Goal: Understand process/instructions: Learn how to perform a task or action

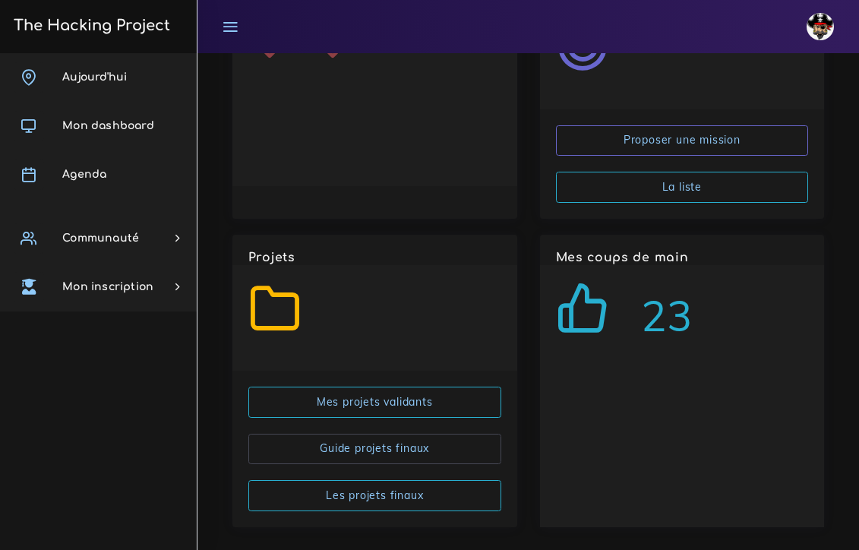
scroll to position [2861, 0]
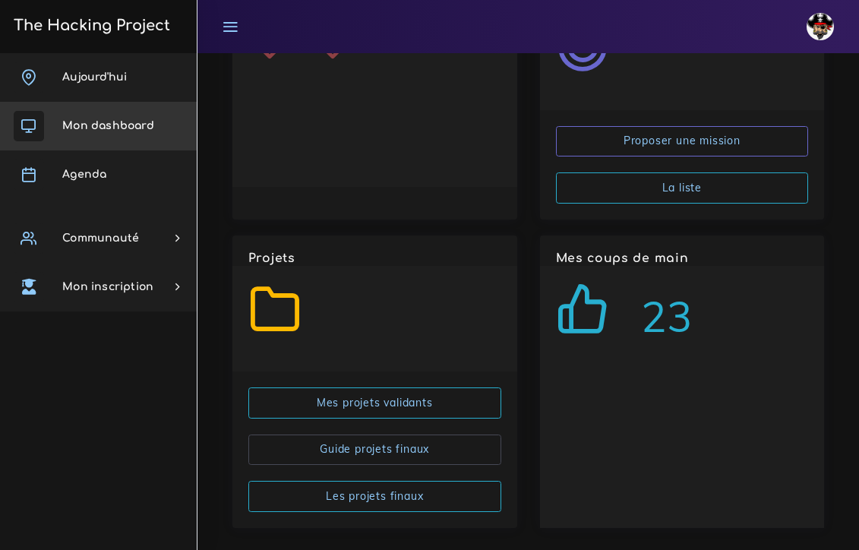
click at [103, 129] on span "Mon dashboard" at bounding box center [108, 125] width 92 height 11
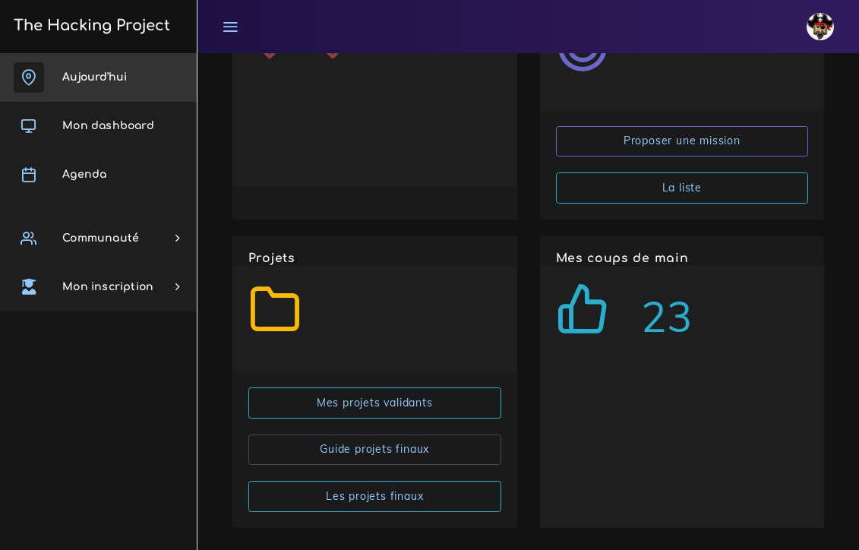
click at [82, 74] on span "Aujourd'hui" at bounding box center [94, 76] width 65 height 11
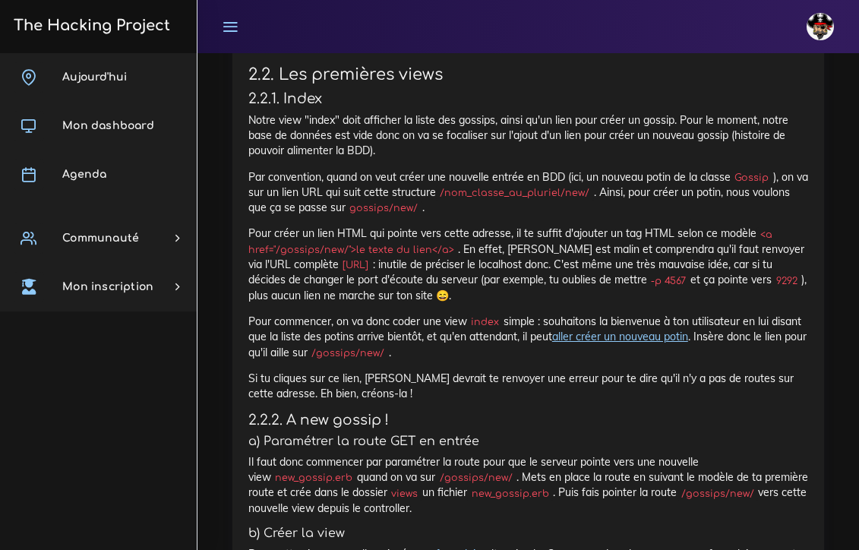
scroll to position [4487, 0]
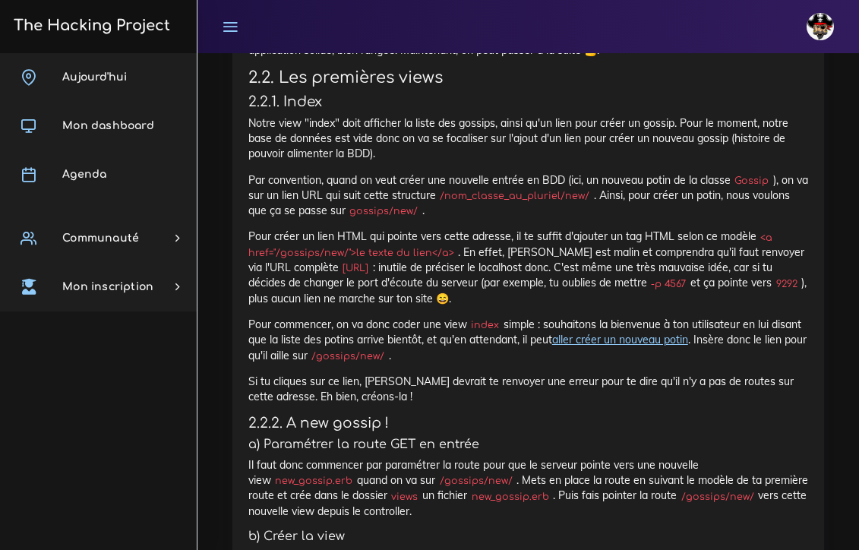
drag, startPoint x: 461, startPoint y: 164, endPoint x: 428, endPoint y: 166, distance: 32.7
click at [428, 43] on code "$ rerun rackup" at bounding box center [423, 35] width 84 height 15
copy code "ackup"
click at [424, 43] on code "$ rerun rackup" at bounding box center [423, 35] width 84 height 15
drag, startPoint x: 427, startPoint y: 167, endPoint x: 460, endPoint y: 167, distance: 32.7
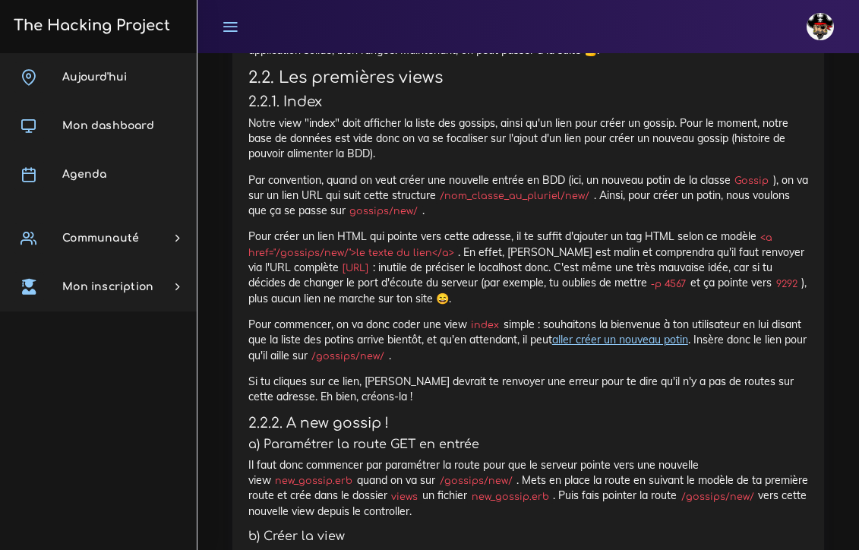
click at [460, 43] on code "$ rerun rackup" at bounding box center [423, 35] width 84 height 15
copy code "rackup"
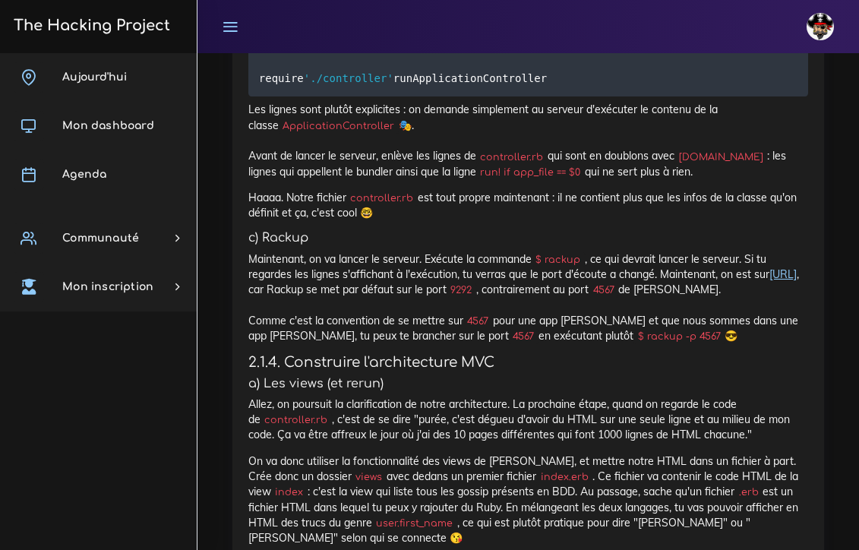
scroll to position [2824, 0]
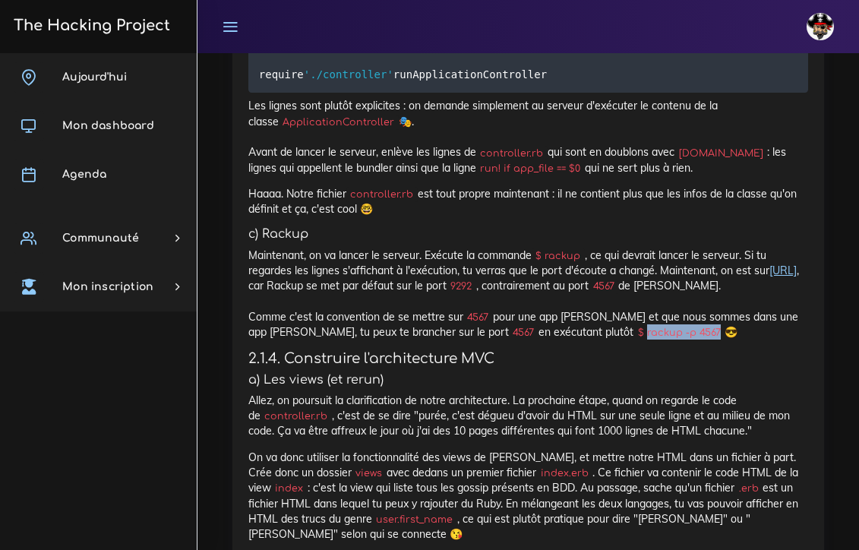
drag, startPoint x: 655, startPoint y: 424, endPoint x: 584, endPoint y: 425, distance: 71.4
click at [633, 340] on code "$ rackup -p 4567" at bounding box center [678, 332] width 91 height 15
copy code "rackup -p 4567"
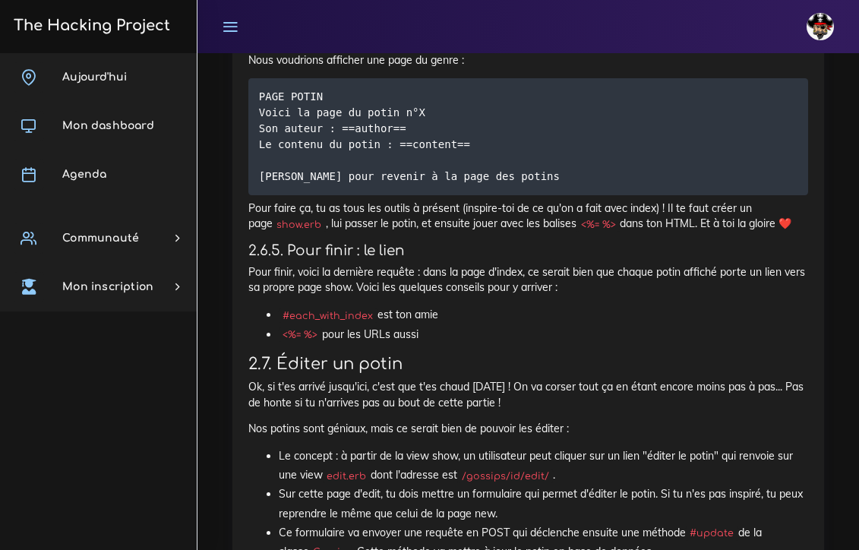
scroll to position [10836, 0]
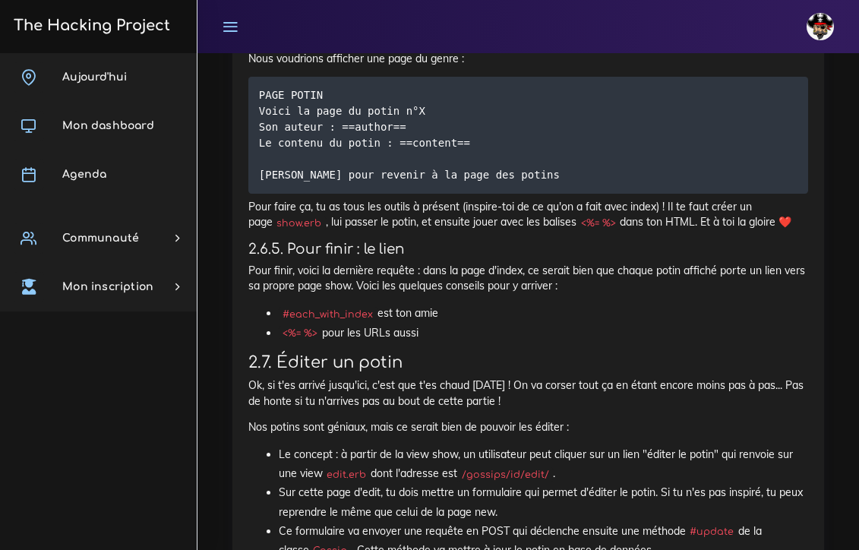
drag, startPoint x: 478, startPoint y: 373, endPoint x: 491, endPoint y: 373, distance: 13.7
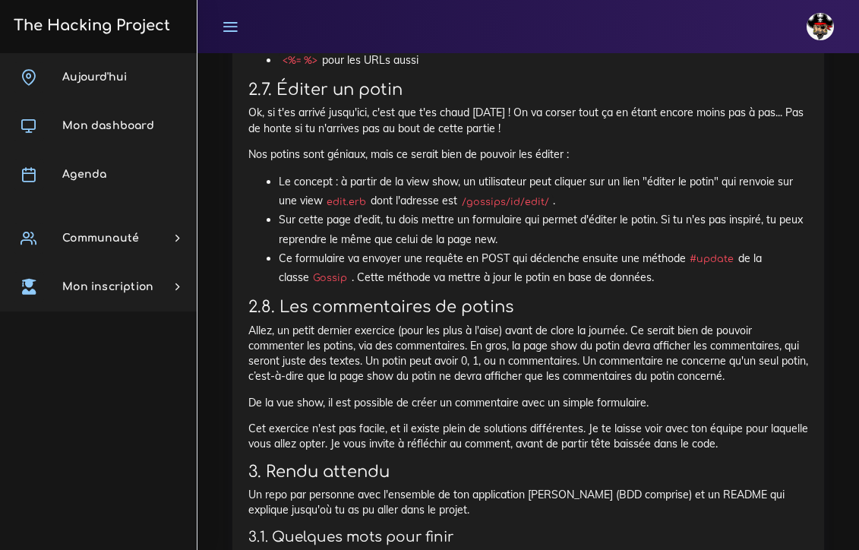
scroll to position [11117, 0]
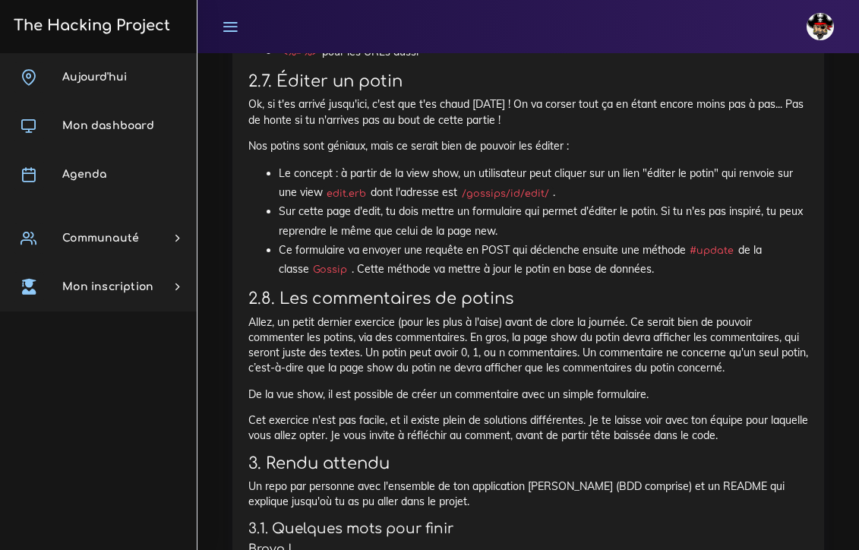
drag, startPoint x: 267, startPoint y: 286, endPoint x: 453, endPoint y: 330, distance: 191.9
drag, startPoint x: 425, startPoint y: 304, endPoint x: 250, endPoint y: 304, distance: 175.4
